Goal: Task Accomplishment & Management: Complete application form

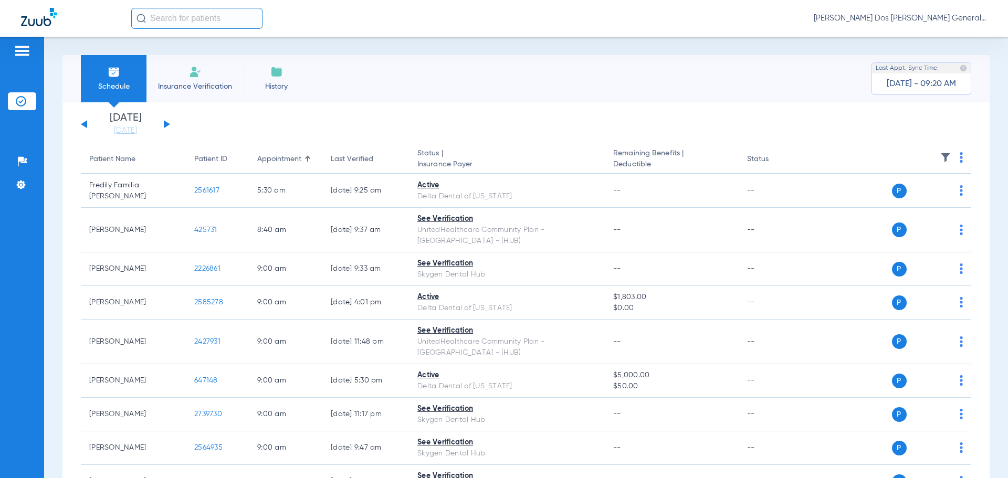
click at [187, 80] on li "Insurance Verification" at bounding box center [194, 78] width 97 height 47
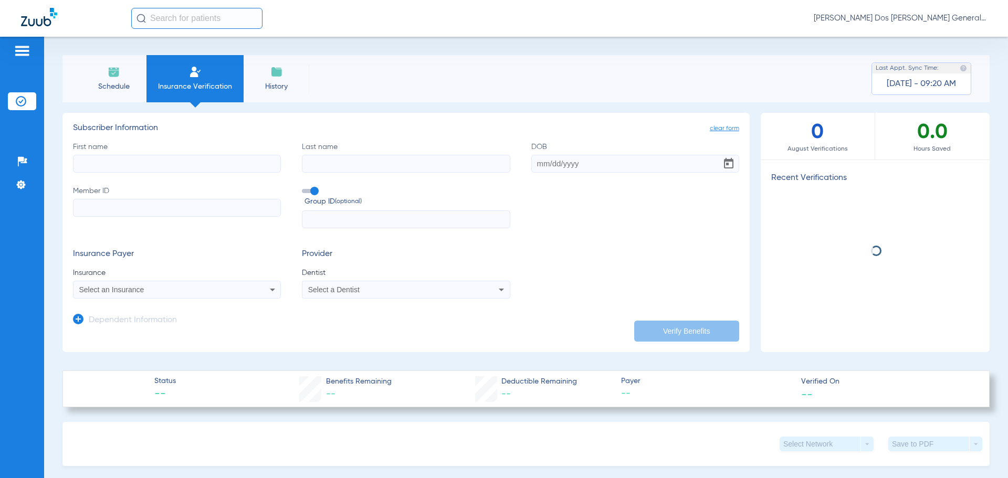
click at [137, 154] on label "First name" at bounding box center [177, 157] width 208 height 31
click at [137, 155] on input "First name" at bounding box center [177, 164] width 208 height 18
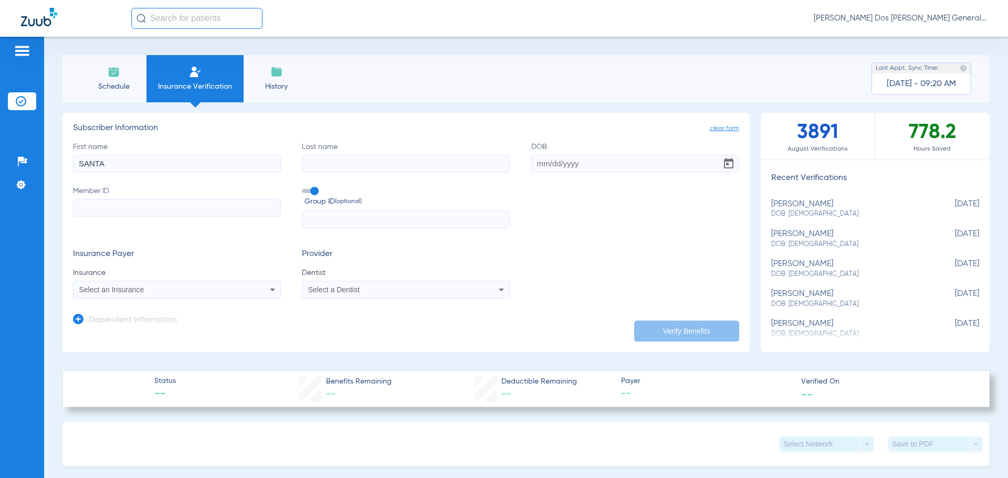
type input "SANTA"
click at [327, 162] on input "Last name" at bounding box center [406, 164] width 208 height 18
type input "[PERSON_NAME]"
click at [531, 166] on input "DOB" at bounding box center [635, 164] width 208 height 18
type input "[DATE]"
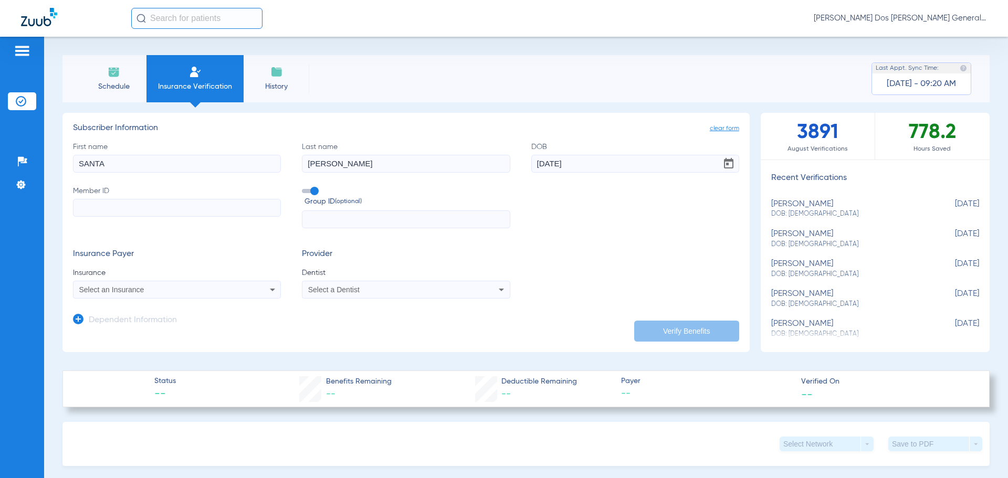
click at [102, 219] on label "Member ID" at bounding box center [177, 207] width 208 height 43
click at [102, 217] on input "Member ID" at bounding box center [177, 208] width 208 height 18
click at [101, 209] on input "Member ID" at bounding box center [177, 208] width 208 height 18
drag, startPoint x: 86, startPoint y: 194, endPoint x: 90, endPoint y: 199, distance: 7.5
paste input "07700498414"
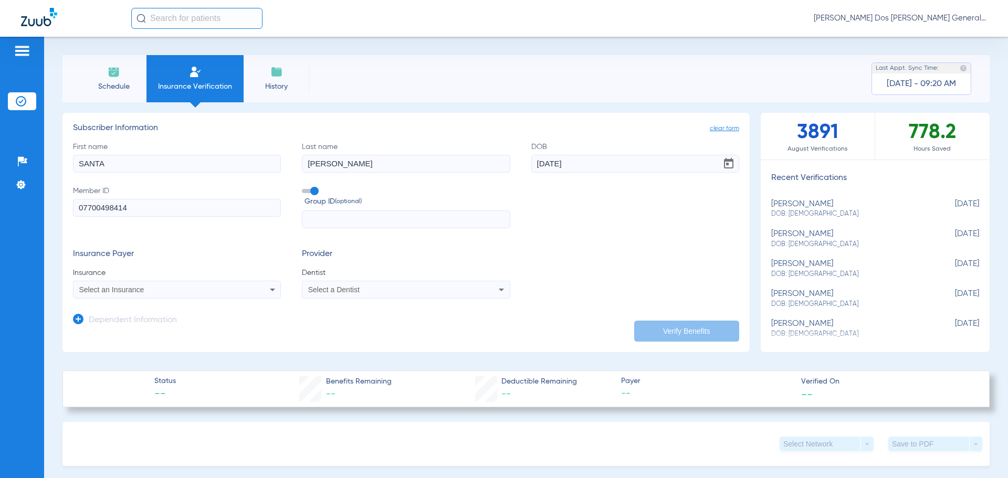
type input "07700498414"
click at [129, 298] on mat-select "Select an Insurance" at bounding box center [177, 290] width 208 height 18
click at [130, 291] on span "Select an Insurance" at bounding box center [111, 290] width 65 height 8
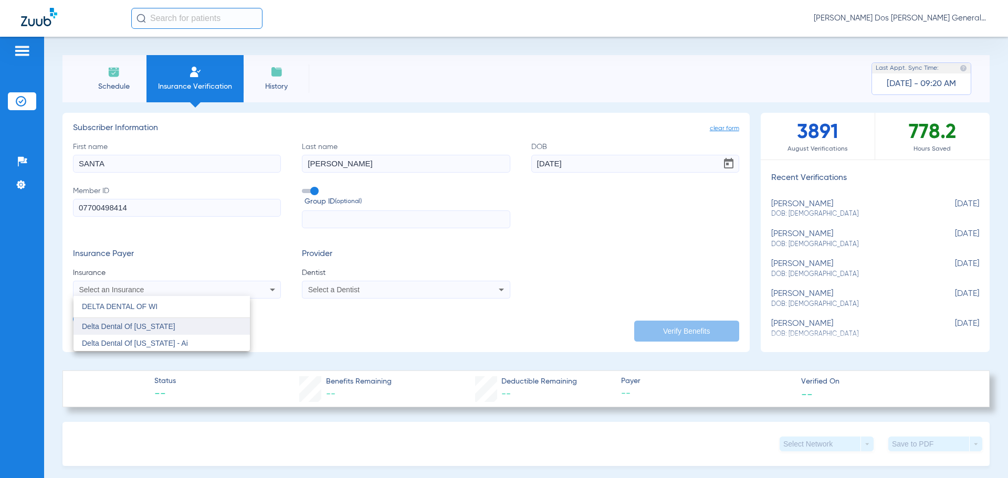
type input "DELTA DENTAL OF WI"
drag, startPoint x: 160, startPoint y: 329, endPoint x: 175, endPoint y: 324, distance: 15.3
click at [161, 329] on span "Delta Dental Of [US_STATE]" at bounding box center [128, 326] width 93 height 8
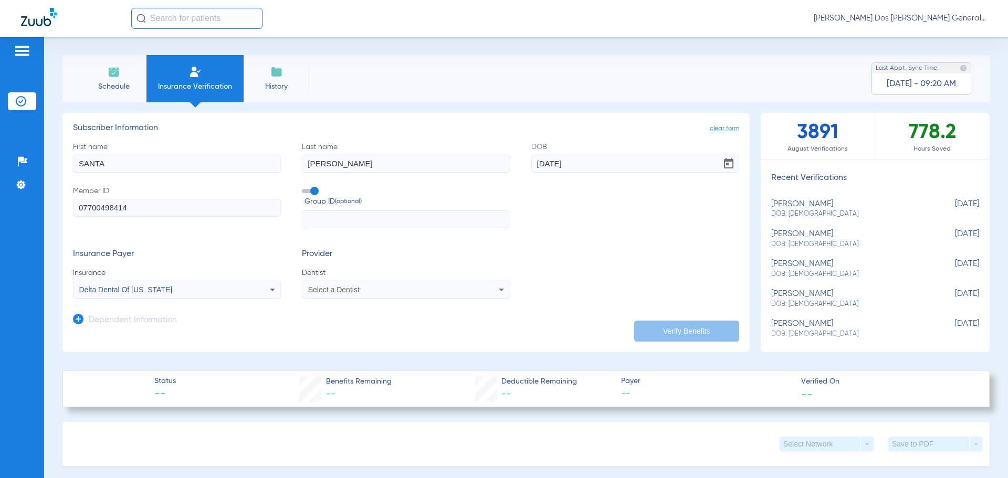
click at [368, 289] on div "Select a Dentist" at bounding box center [386, 289] width 157 height 7
type input "HAN KI"
click at [423, 324] on mat-option "[PERSON_NAME] 1922773746" at bounding box center [389, 326] width 176 height 17
click at [660, 310] on app-dependent-form "Dependent Information" at bounding box center [406, 316] width 666 height 35
click at [649, 326] on button "Verify Benefits" at bounding box center [686, 331] width 105 height 21
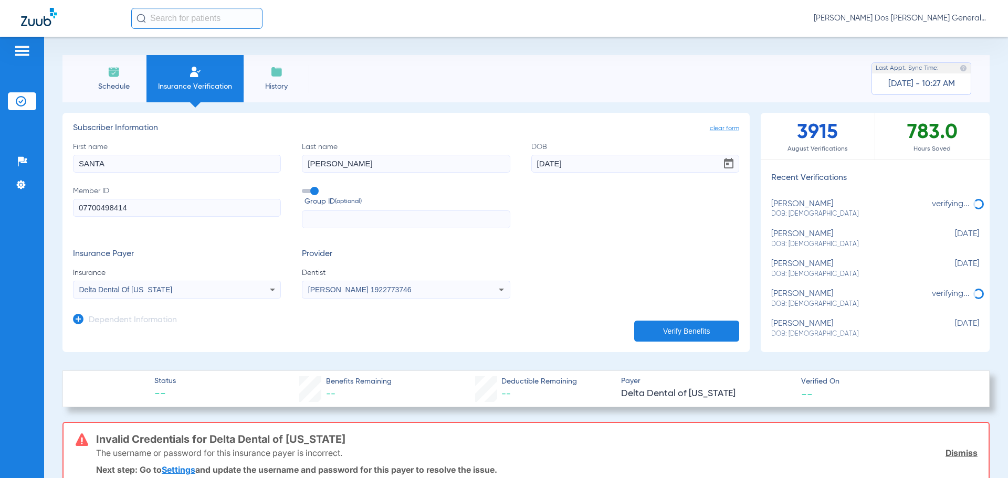
click at [355, 219] on input "text" at bounding box center [406, 219] width 208 height 18
